Goal: Task Accomplishment & Management: Complete application form

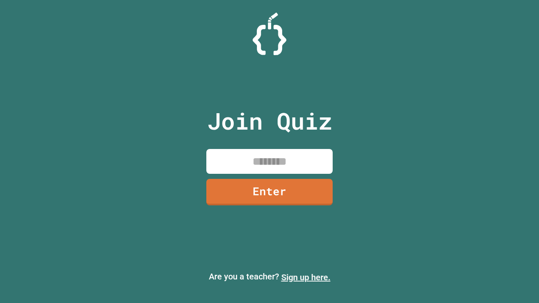
click at [305, 277] on link "Sign up here." at bounding box center [305, 277] width 49 height 10
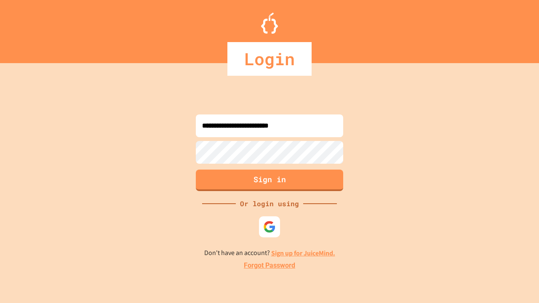
type input "**********"
